Goal: Task Accomplishment & Management: Manage account settings

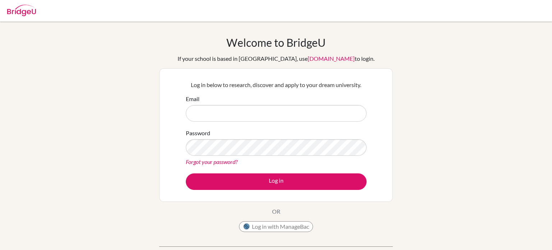
click at [298, 117] on input "Email" at bounding box center [276, 113] width 181 height 17
type input "[PERSON_NAME][EMAIL_ADDRESS][DOMAIN_NAME]"
click at [186, 173] on button "Log in" at bounding box center [276, 181] width 181 height 17
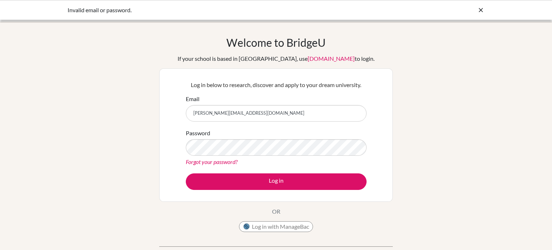
click at [258, 156] on div "Password Forgot your password?" at bounding box center [276, 147] width 181 height 37
click at [476, 7] on div "Invalid email or password." at bounding box center [276, 10] width 417 height 9
click at [478, 10] on icon at bounding box center [480, 9] width 7 height 7
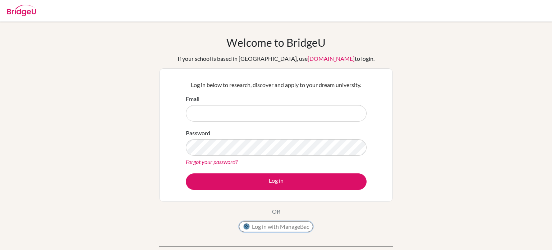
click at [281, 226] on button "Log in with ManageBac" at bounding box center [276, 226] width 74 height 11
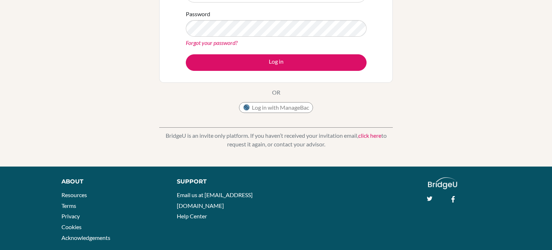
scroll to position [119, 0]
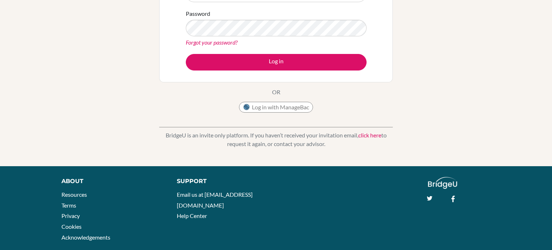
click at [374, 133] on link "click here" at bounding box center [369, 135] width 23 height 7
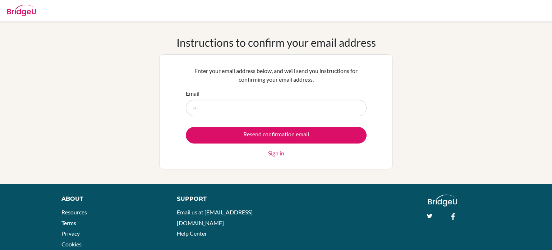
type input "[PERSON_NAME][EMAIL_ADDRESS][DOMAIN_NAME]"
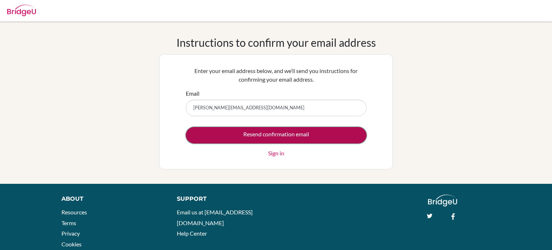
click at [287, 132] on input "Resend confirmation email" at bounding box center [276, 135] width 181 height 17
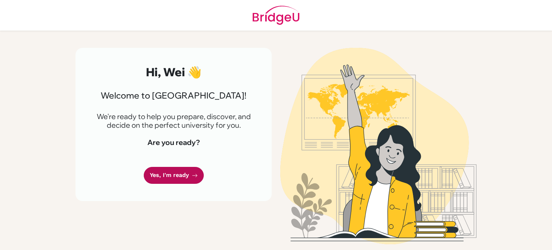
click at [174, 178] on link "Yes, I'm ready" at bounding box center [174, 175] width 60 height 17
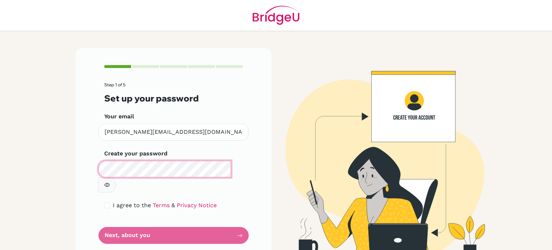
scroll to position [1, 0]
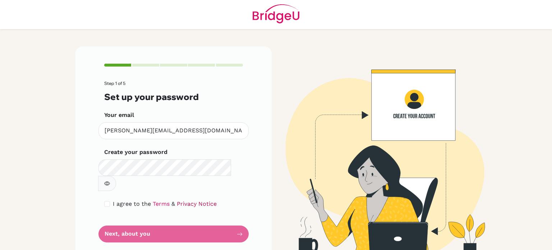
click at [189, 200] on link "Privacy Notice" at bounding box center [197, 203] width 40 height 7
click at [161, 214] on form "Step 1 of 5 Set up your password Your email [PERSON_NAME][EMAIL_ADDRESS][DOMAIN…" at bounding box center [173, 161] width 139 height 161
click at [116, 176] on button "button" at bounding box center [107, 183] width 18 height 15
click at [105, 201] on input "checkbox" at bounding box center [107, 204] width 6 height 6
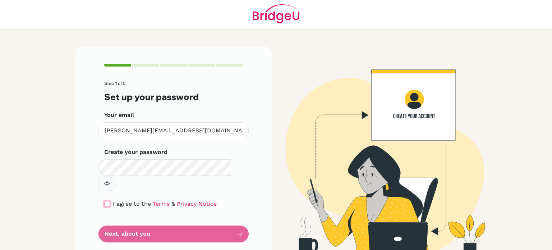
checkbox input "true"
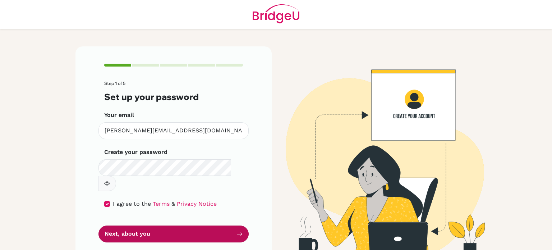
click at [144, 226] on button "Next, about you" at bounding box center [173, 233] width 150 height 17
